Goal: Navigation & Orientation: Find specific page/section

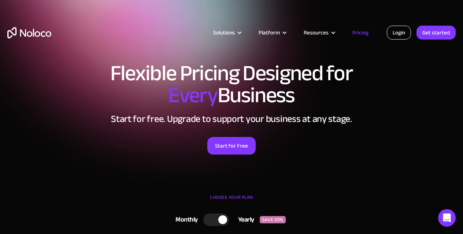
click at [398, 26] on link "Login" at bounding box center [399, 33] width 24 height 14
click at [399, 28] on link "Login" at bounding box center [399, 33] width 24 height 14
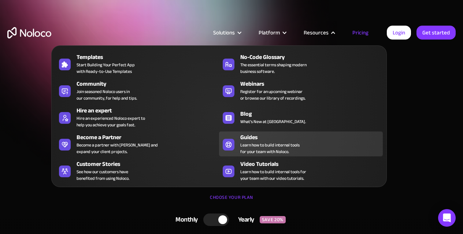
click at [254, 138] on div "Guides" at bounding box center [313, 137] width 146 height 9
